Goal: Navigation & Orientation: Find specific page/section

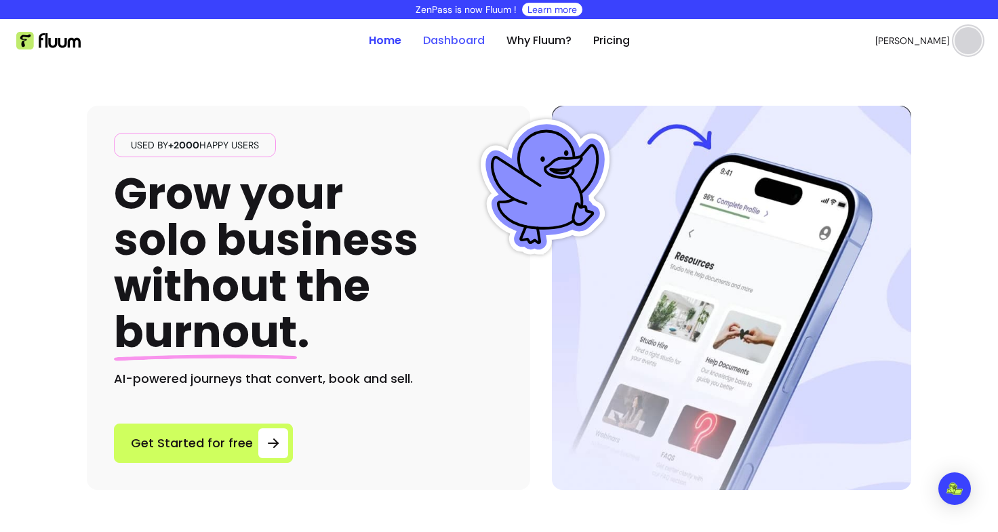
click at [464, 44] on link "Dashboard" at bounding box center [454, 41] width 62 height 16
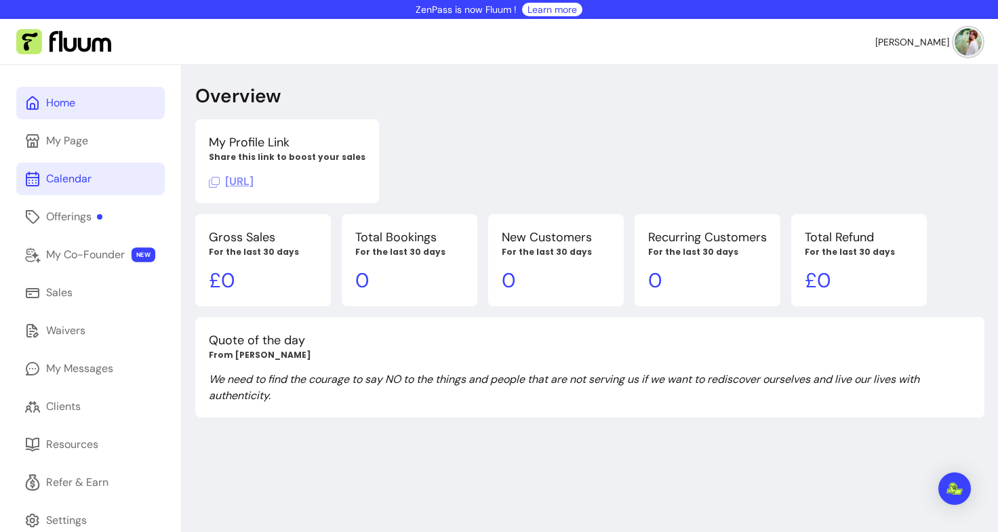
click at [79, 171] on div "Calendar" at bounding box center [68, 179] width 45 height 16
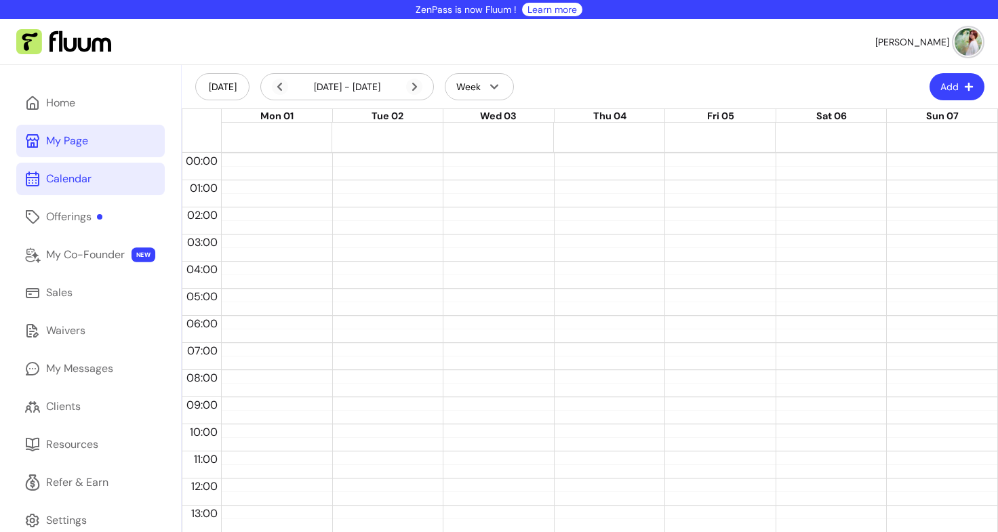
click at [49, 143] on div "My Page" at bounding box center [67, 141] width 42 height 16
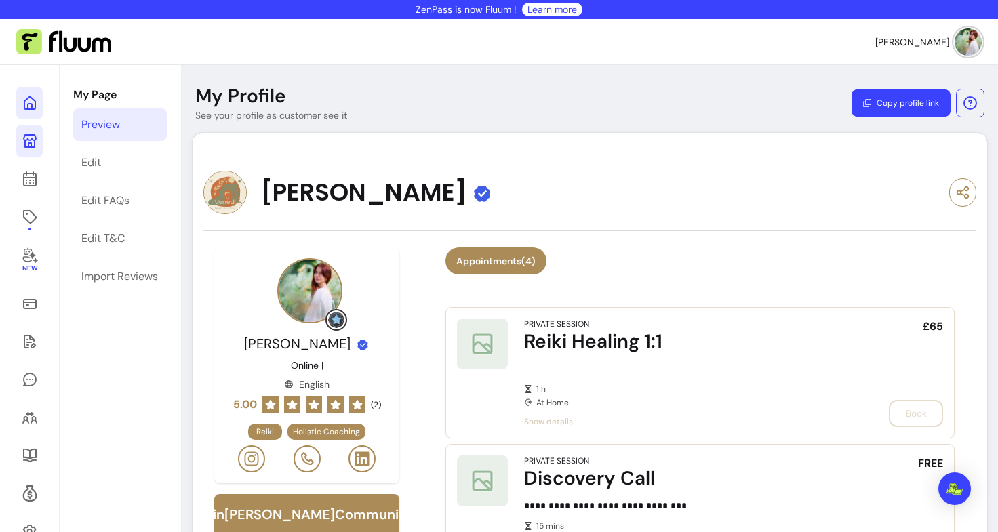
click at [22, 105] on icon at bounding box center [30, 103] width 16 height 16
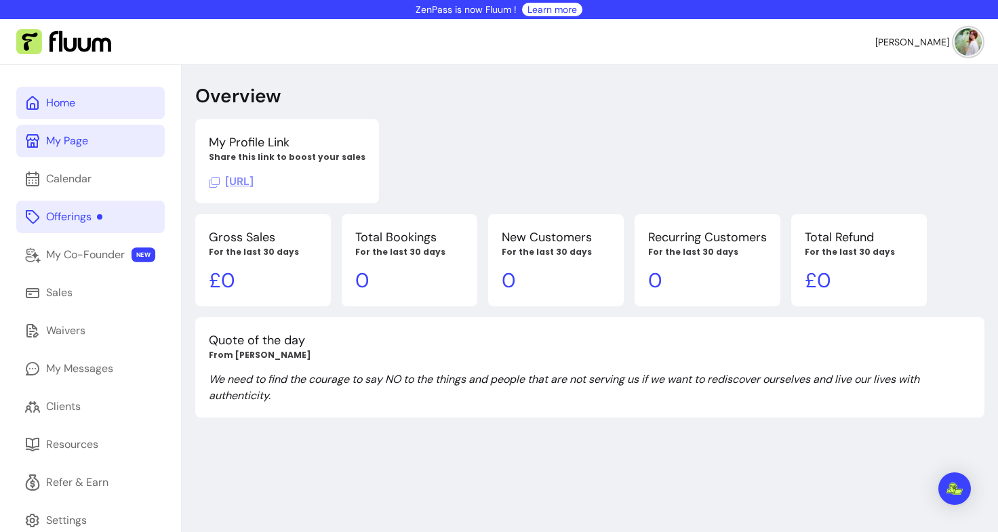
click at [75, 218] on div "Offerings" at bounding box center [74, 217] width 56 height 16
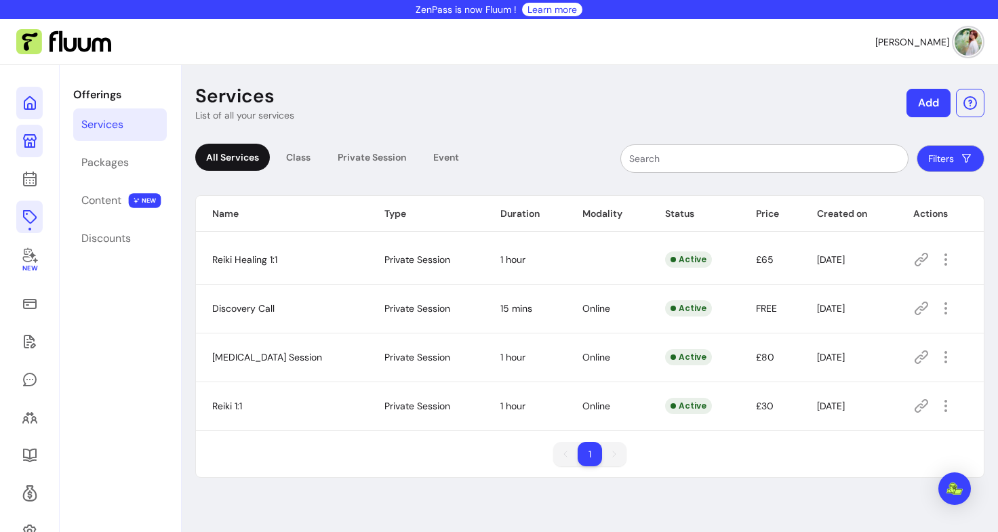
click at [26, 110] on icon at bounding box center [30, 103] width 16 height 16
